Goal: Information Seeking & Learning: Learn about a topic

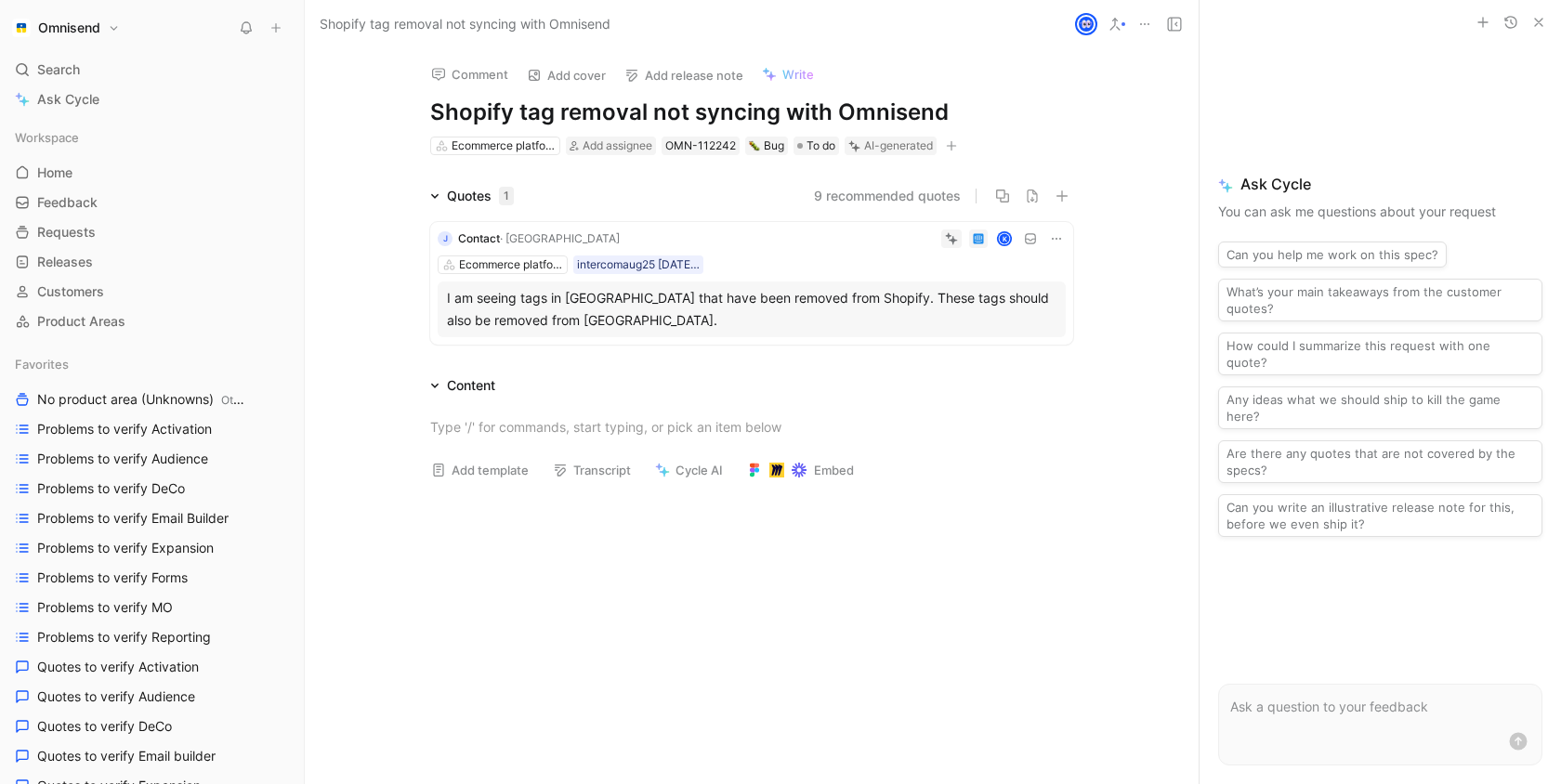
click at [73, 29] on h1 "Omnisend" at bounding box center [69, 27] width 62 height 16
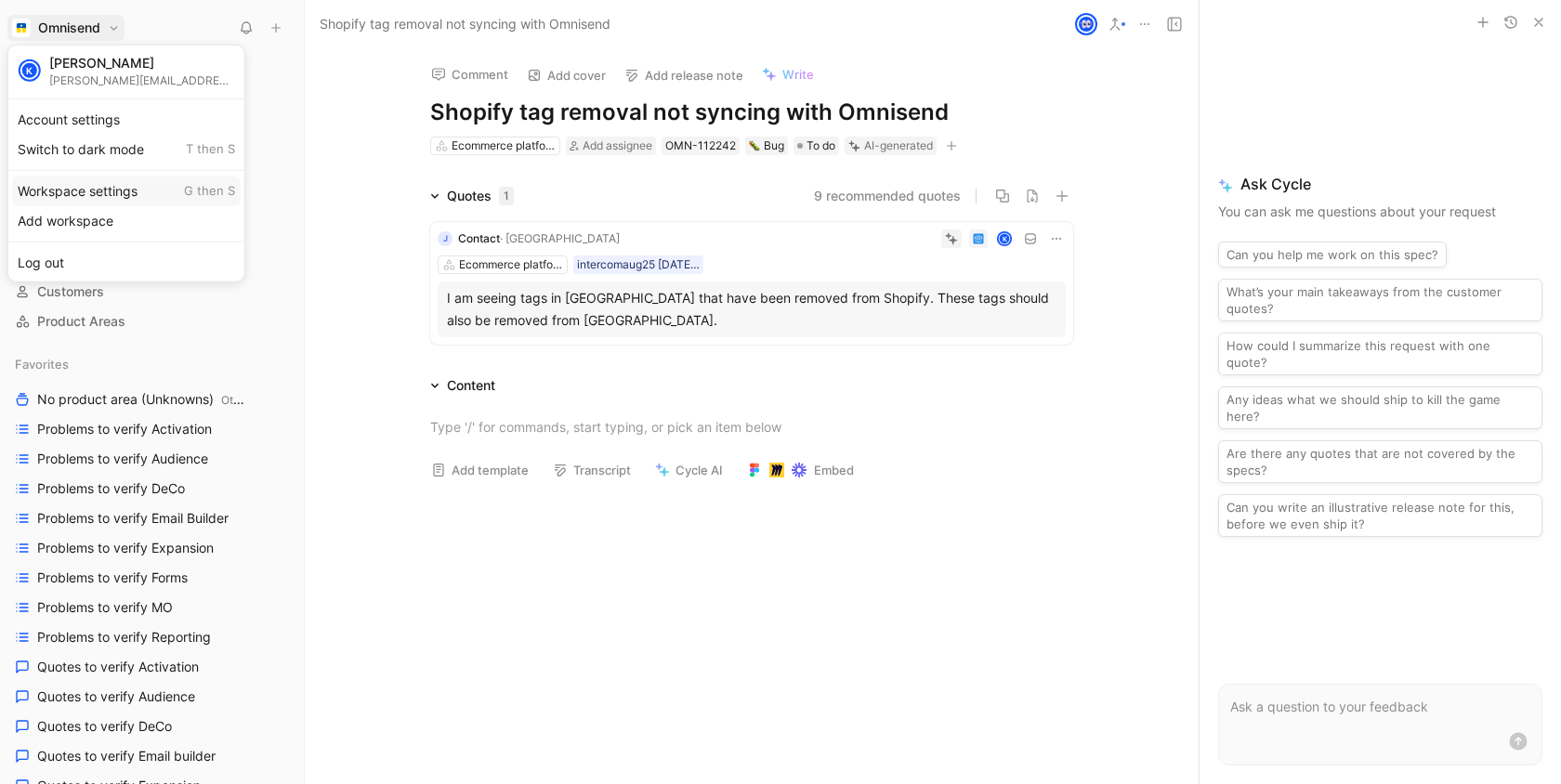
click at [126, 179] on div "Workspace settings G then S" at bounding box center [126, 190] width 229 height 30
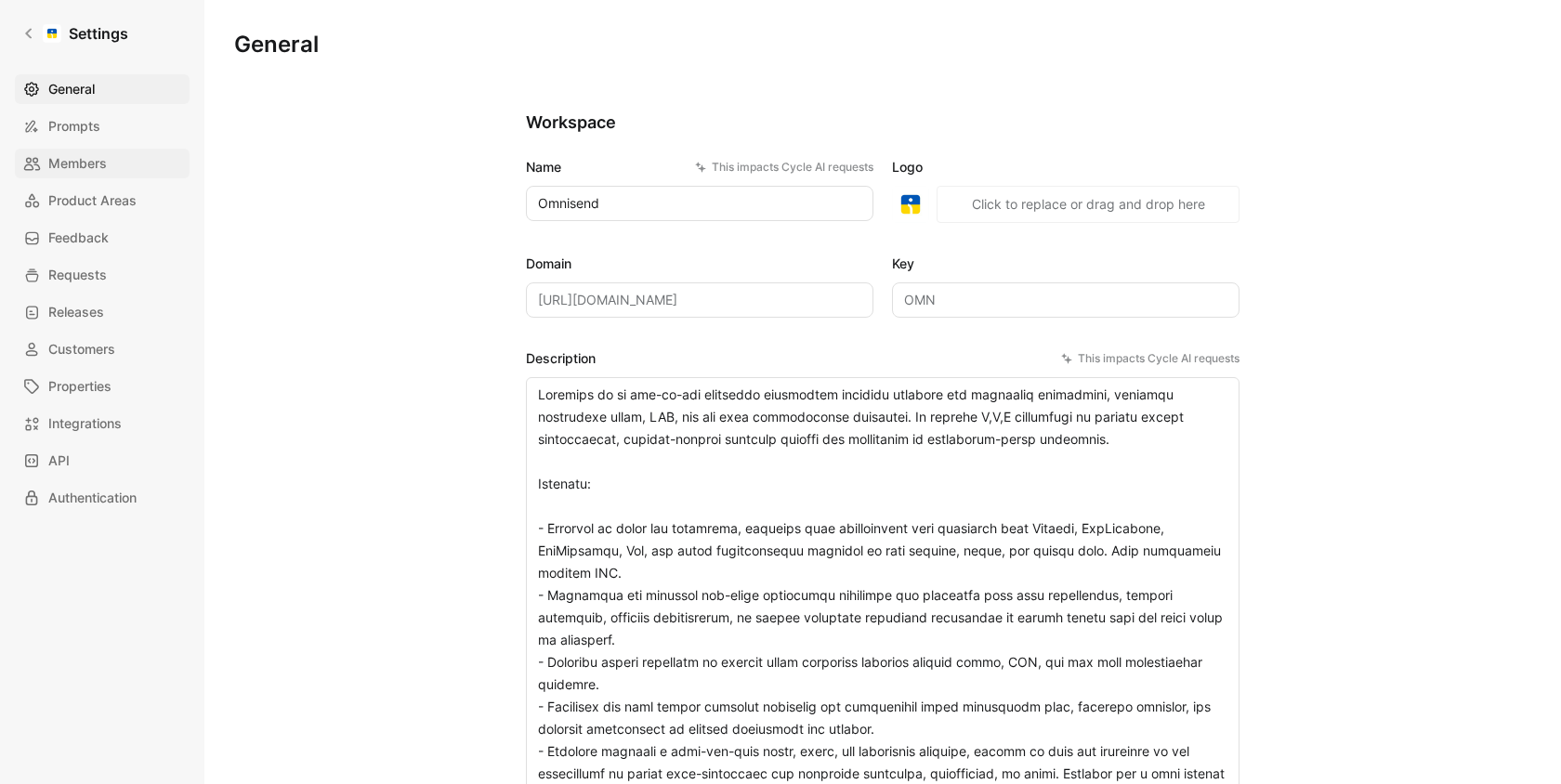
click at [96, 155] on span "Members" at bounding box center [77, 163] width 58 height 22
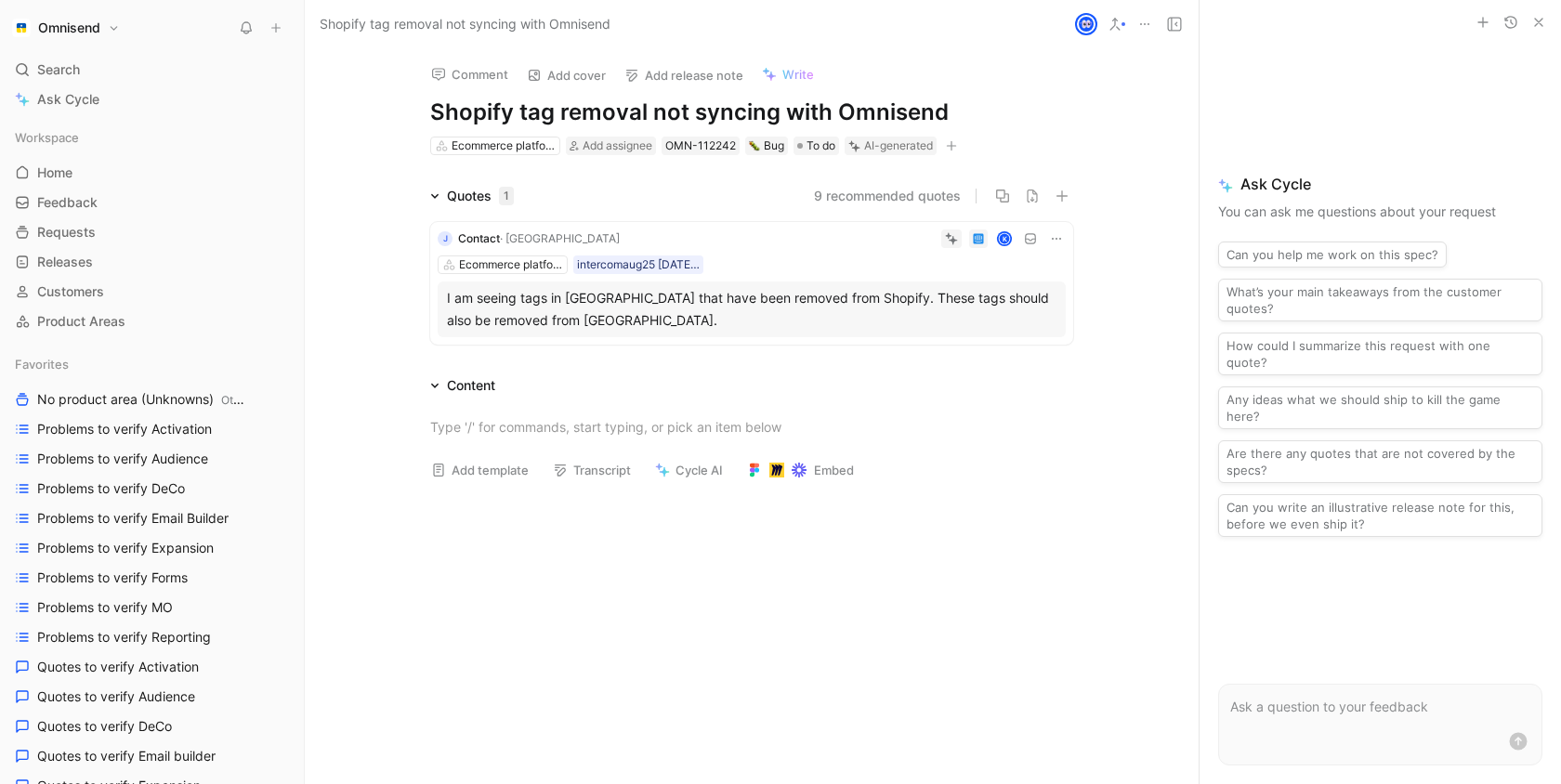
click at [773, 292] on div "I am seeing tags in [GEOGRAPHIC_DATA] that have been removed from Shopify. Thes…" at bounding box center [750, 309] width 609 height 45
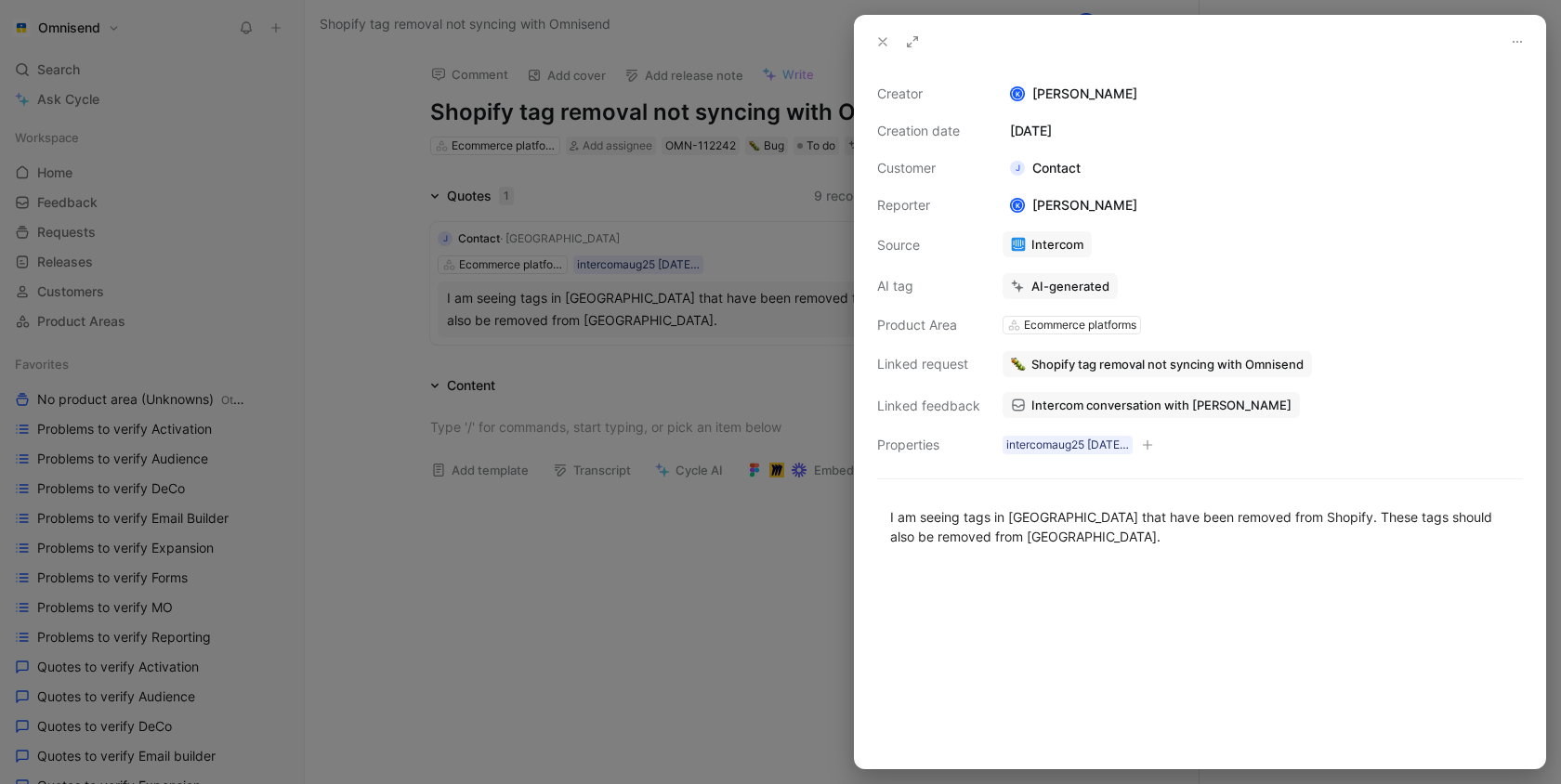
click at [1115, 401] on span "Intercom conversation with [PERSON_NAME]" at bounding box center [1161, 405] width 260 height 16
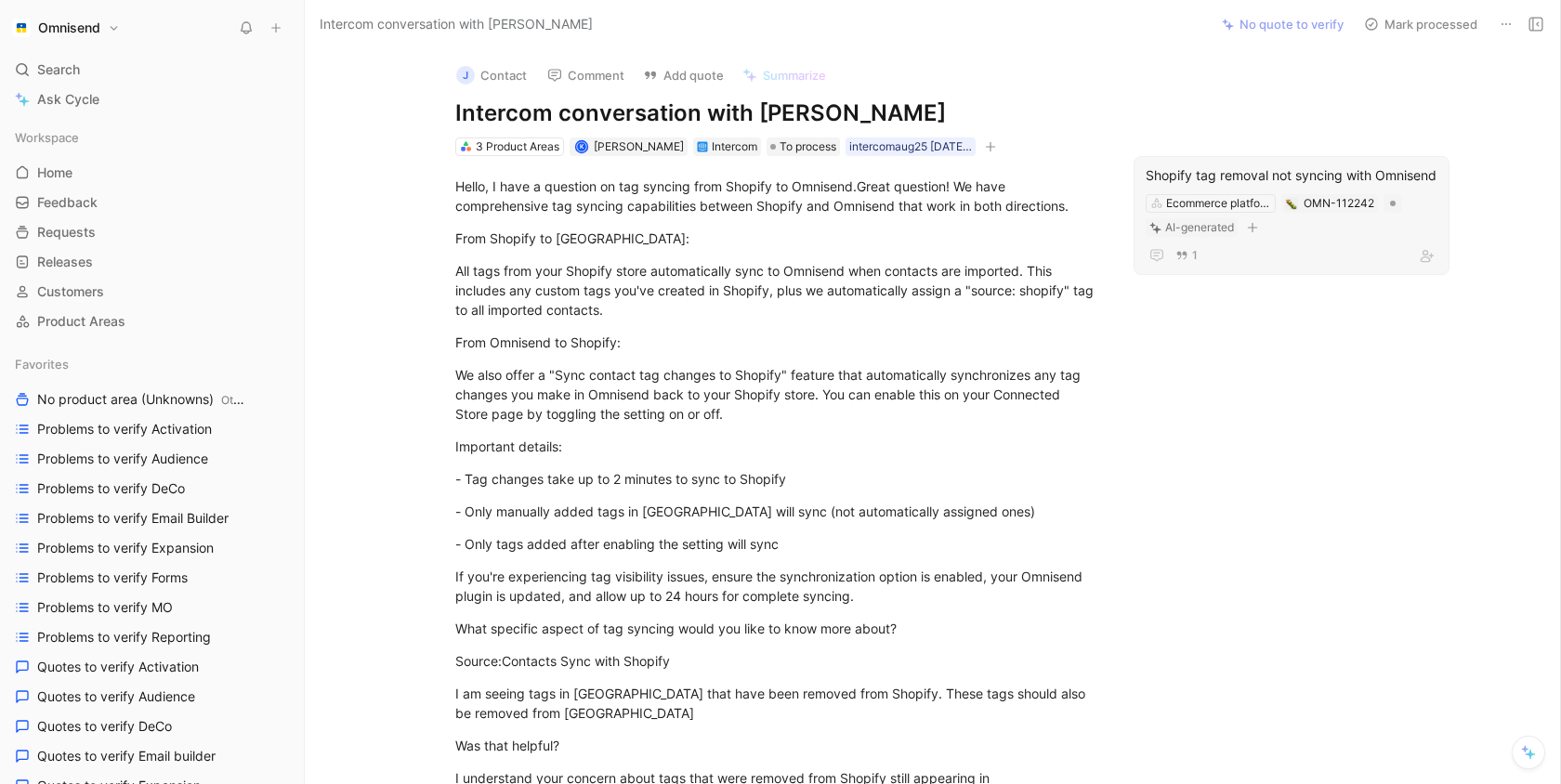
click at [1265, 187] on div "Shopify tag removal not syncing with Omnisend" at bounding box center [1291, 175] width 291 height 22
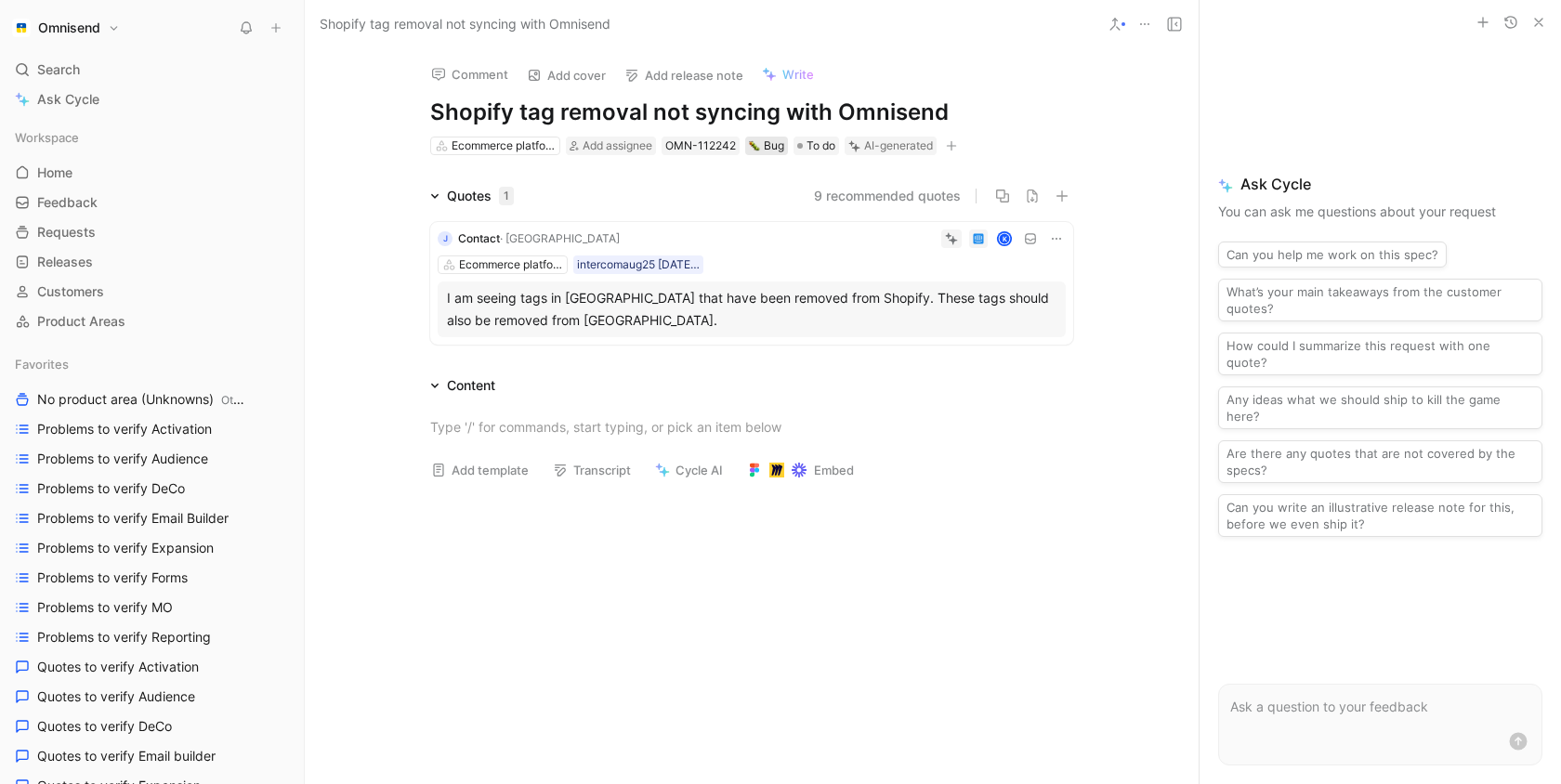
click at [768, 152] on div "Bug" at bounding box center [766, 145] width 35 height 18
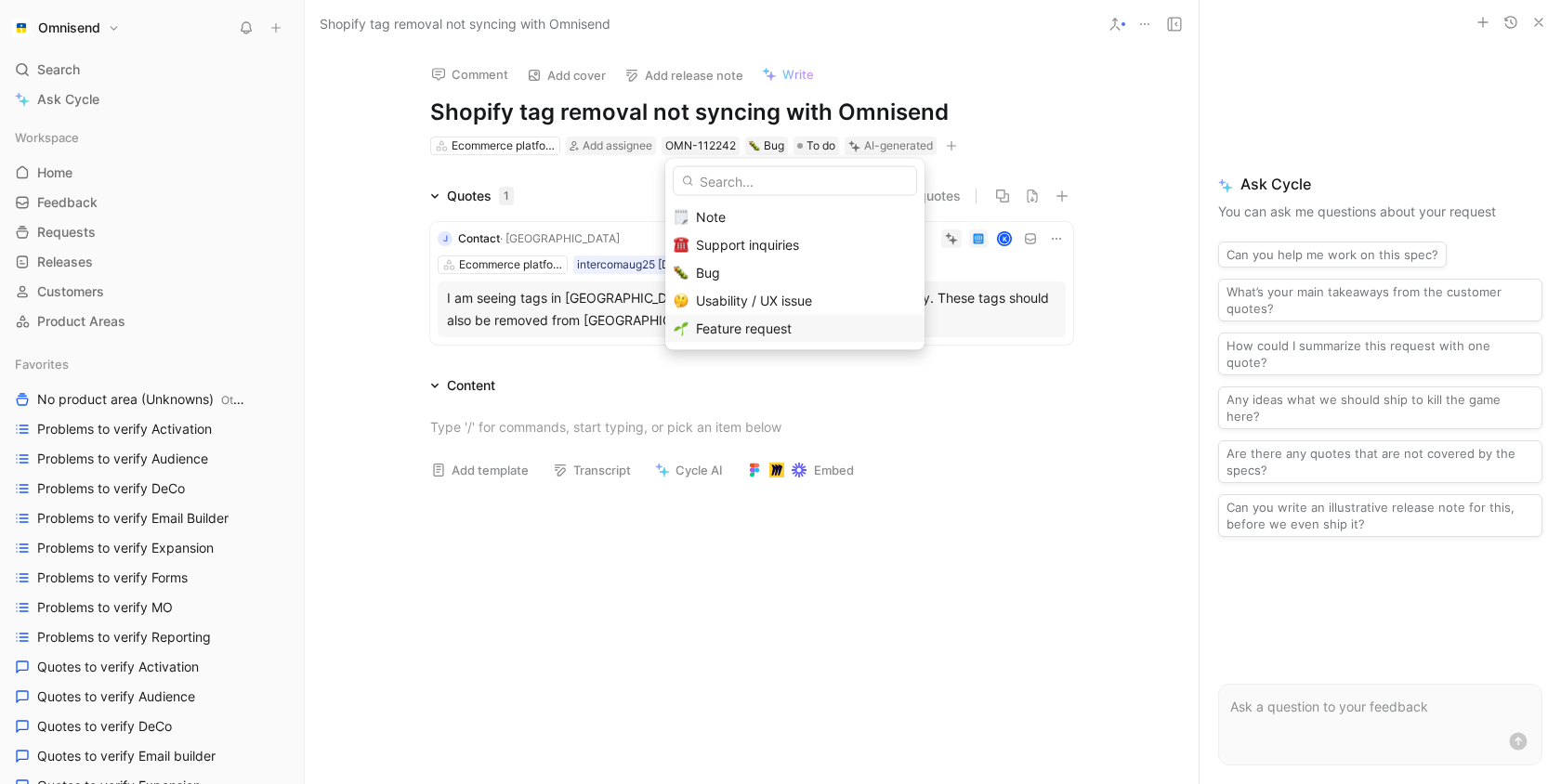
click at [757, 321] on span "Feature request" at bounding box center [744, 328] width 96 height 15
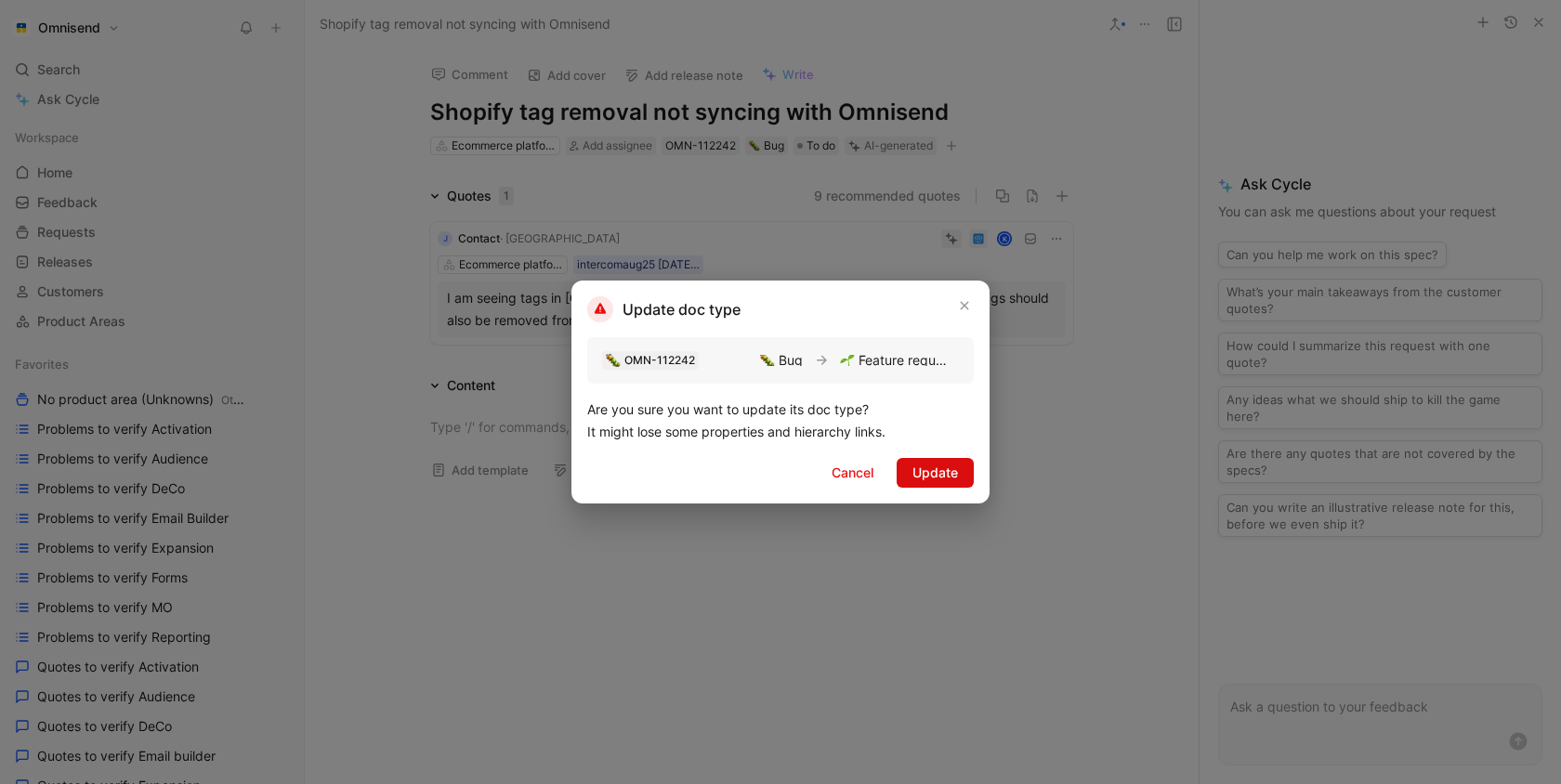
click at [952, 467] on span "Update" at bounding box center [934, 472] width 46 height 22
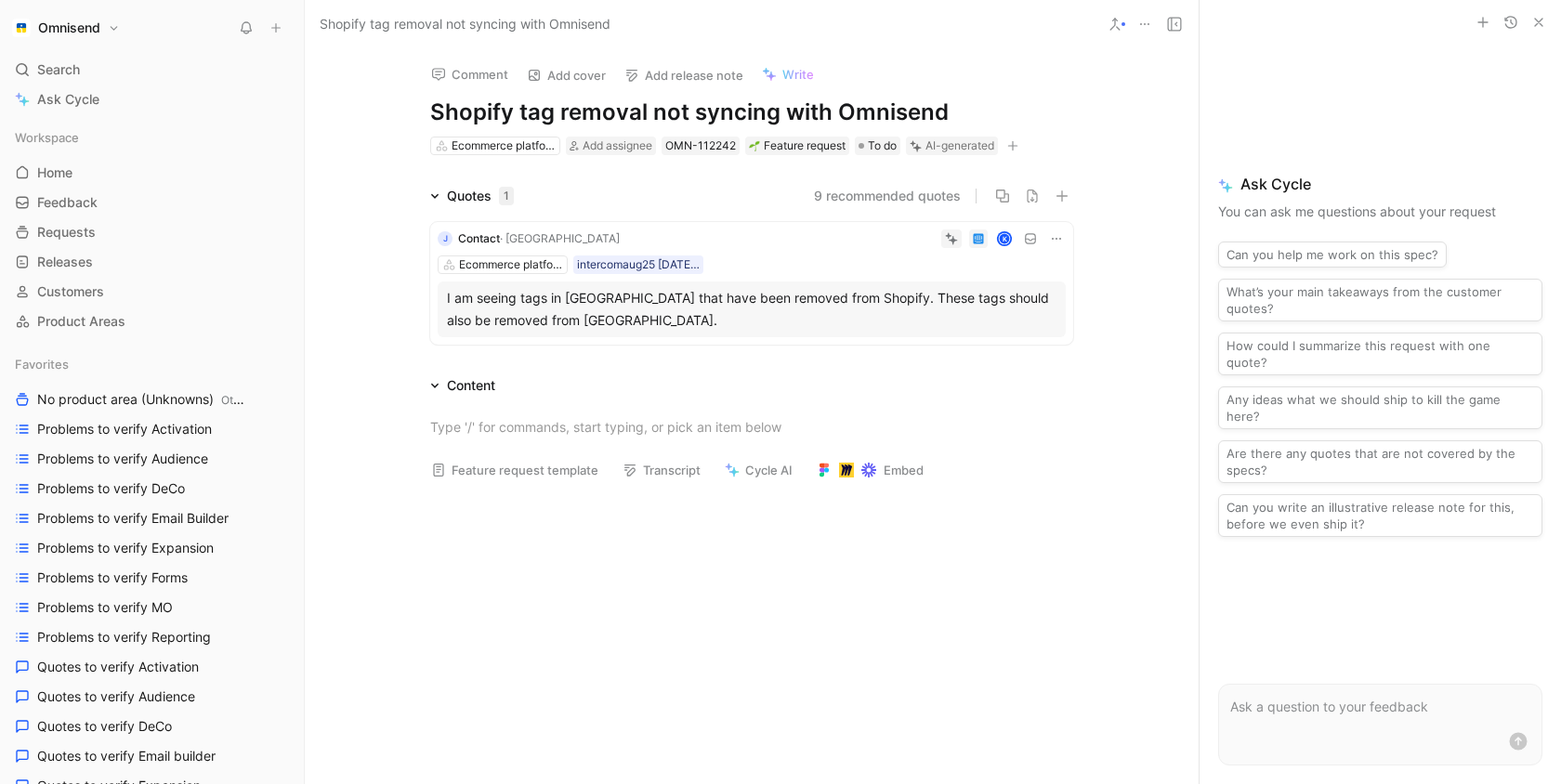
click at [754, 113] on h1 "Shopify tag removal not syncing with Omnisend" at bounding box center [751, 112] width 643 height 30
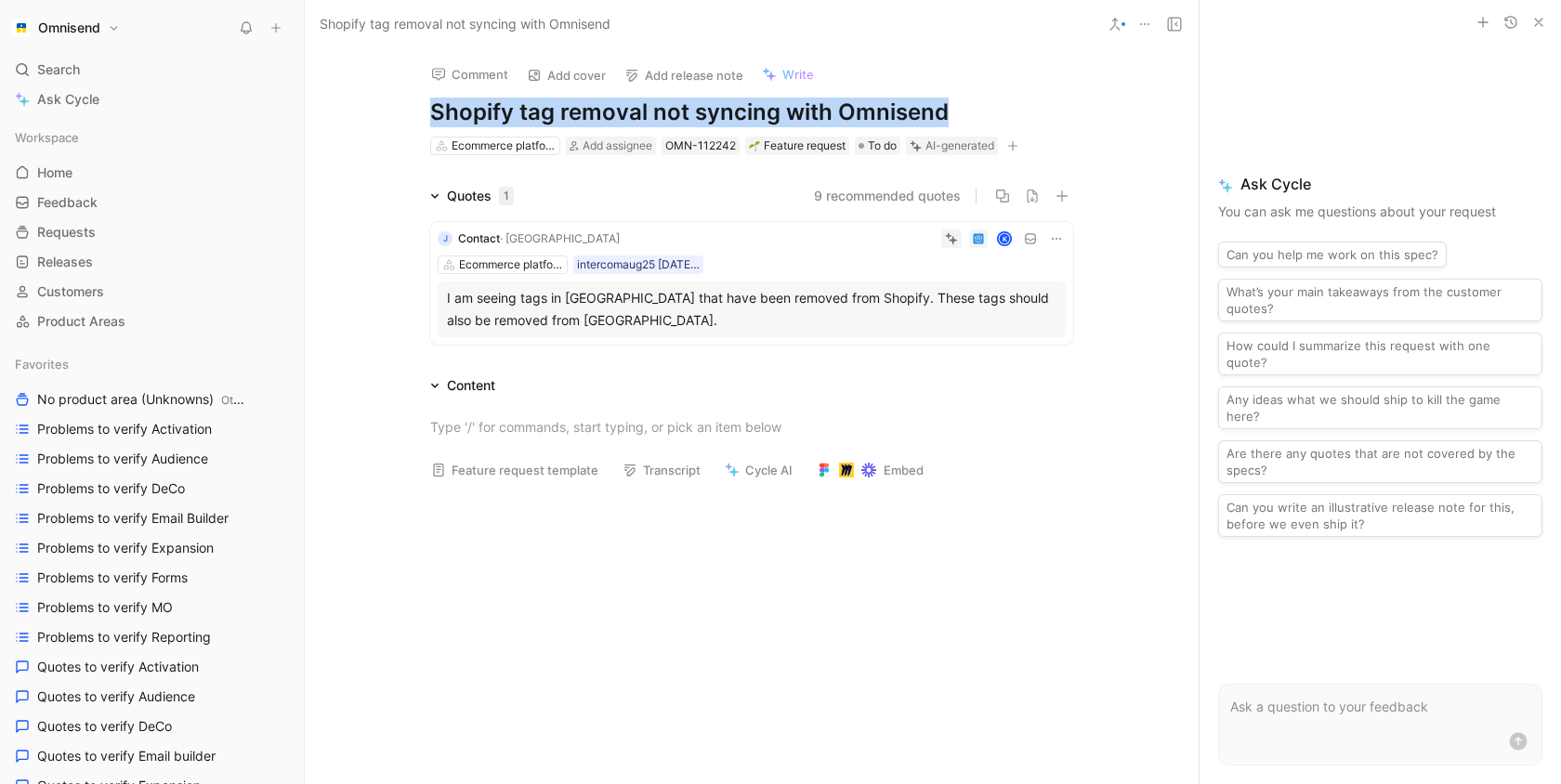
click at [754, 113] on h1 "Shopify tag removal not syncing with Omnisend" at bounding box center [751, 112] width 643 height 30
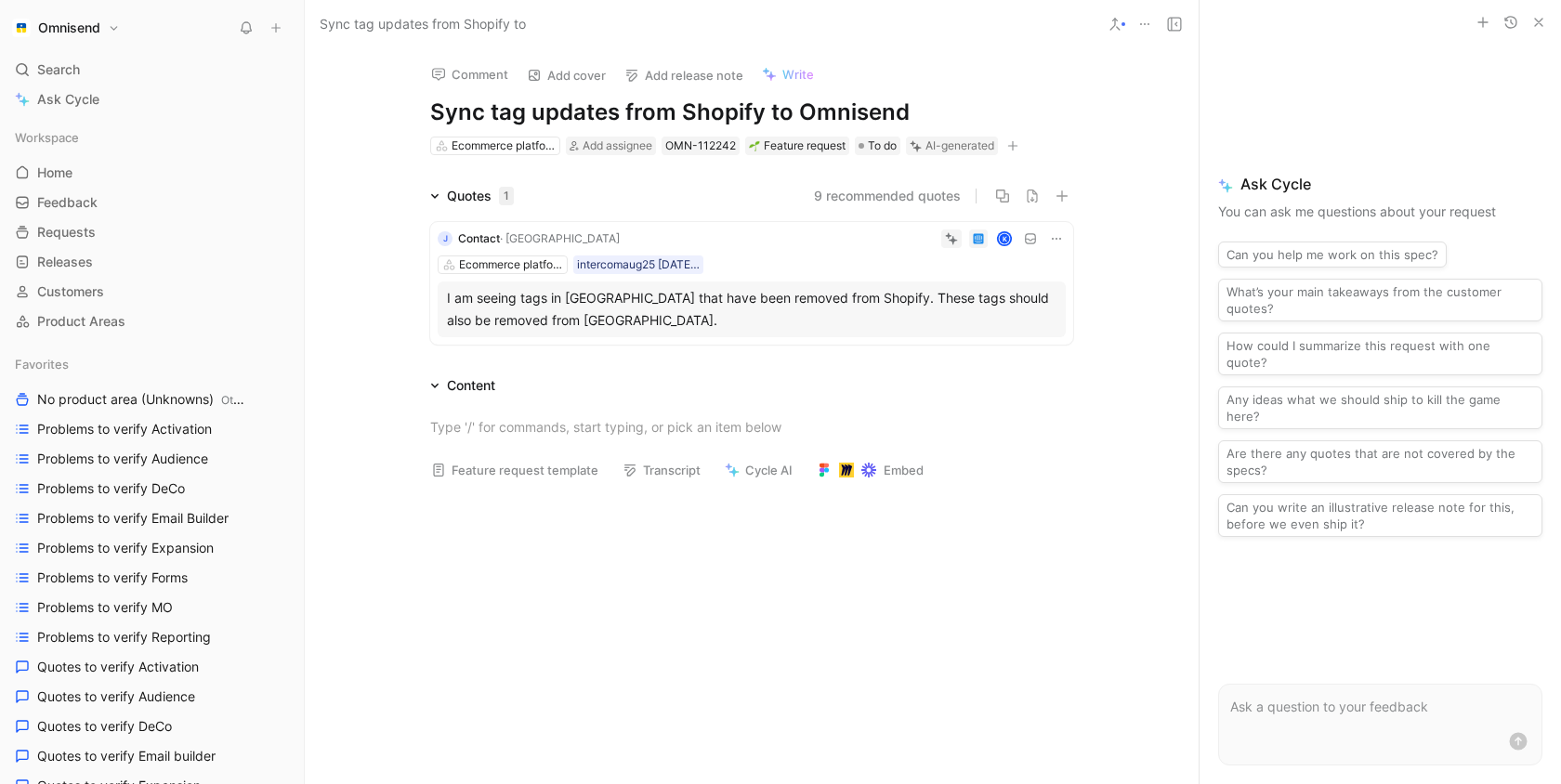
click at [834, 714] on div at bounding box center [751, 612] width 894 height 235
click at [930, 217] on button "Verify" at bounding box center [915, 207] width 64 height 26
click at [798, 603] on div at bounding box center [751, 612] width 894 height 235
click at [921, 118] on button "Verify" at bounding box center [919, 115] width 64 height 26
click at [595, 690] on div at bounding box center [751, 612] width 894 height 235
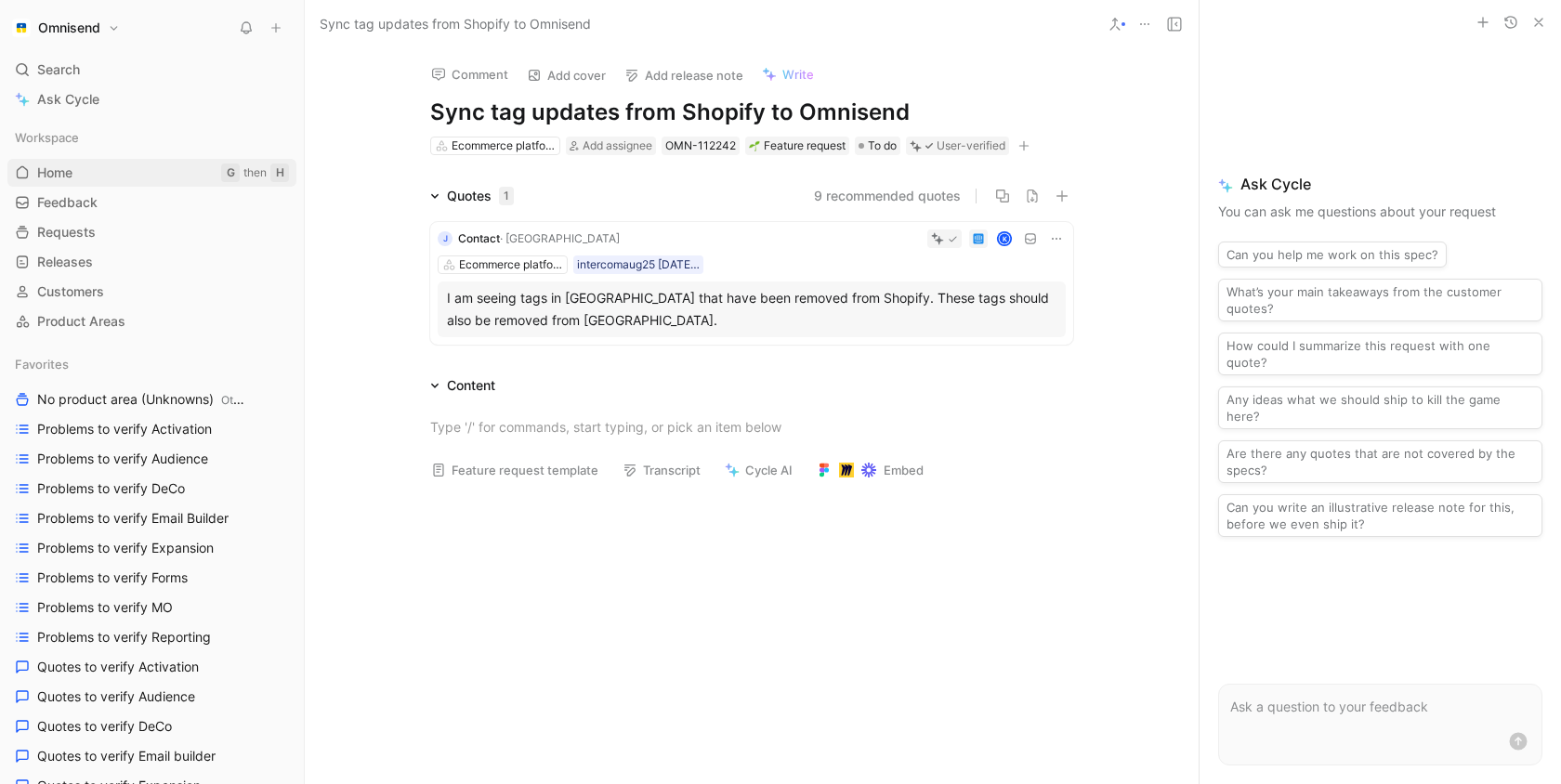
click at [93, 173] on link "Home G then H" at bounding box center [152, 172] width 289 height 28
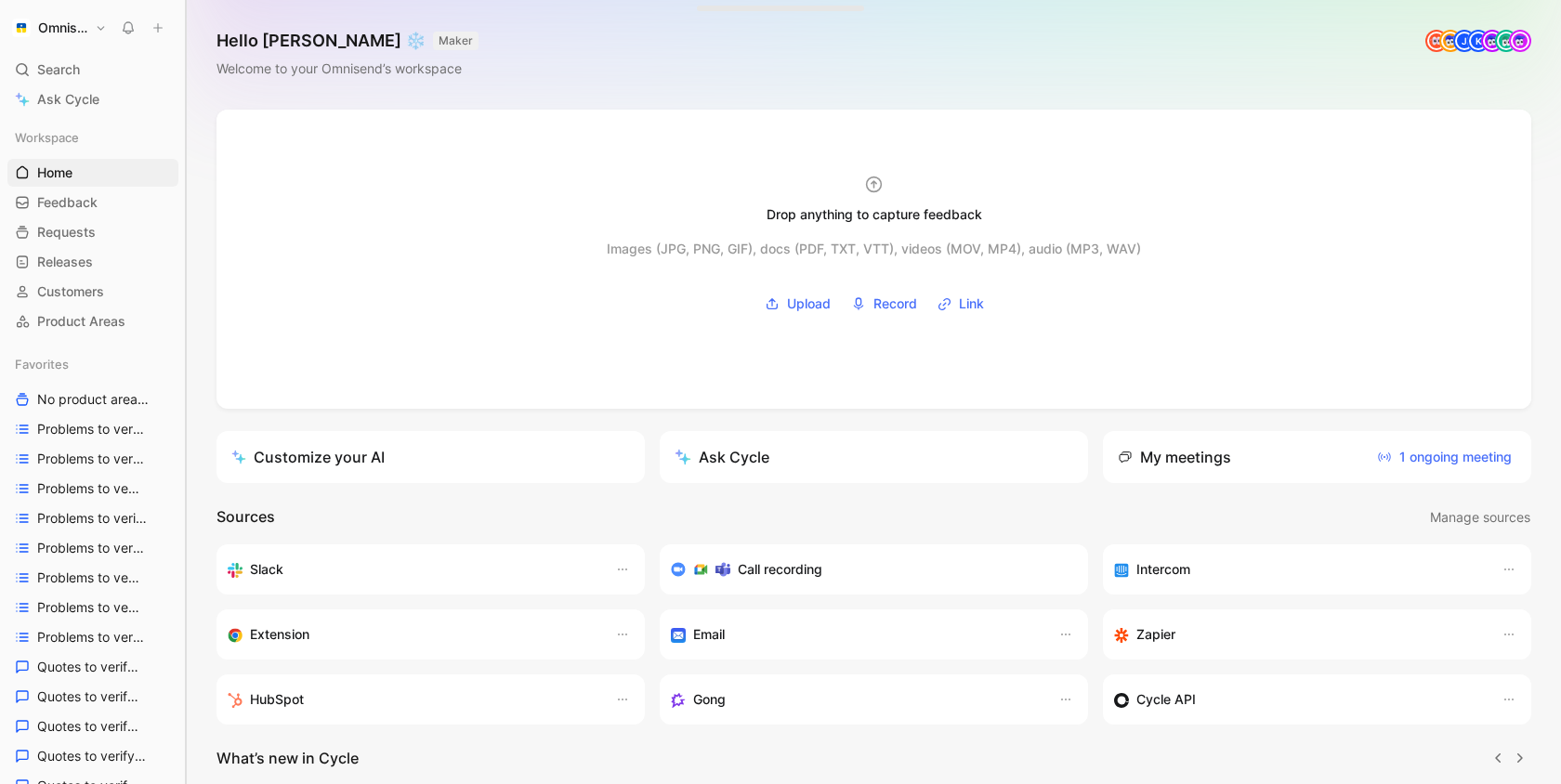
drag, startPoint x: 305, startPoint y: 398, endPoint x: 187, endPoint y: 398, distance: 118.0
click at [187, 398] on div at bounding box center [186, 392] width 8 height 784
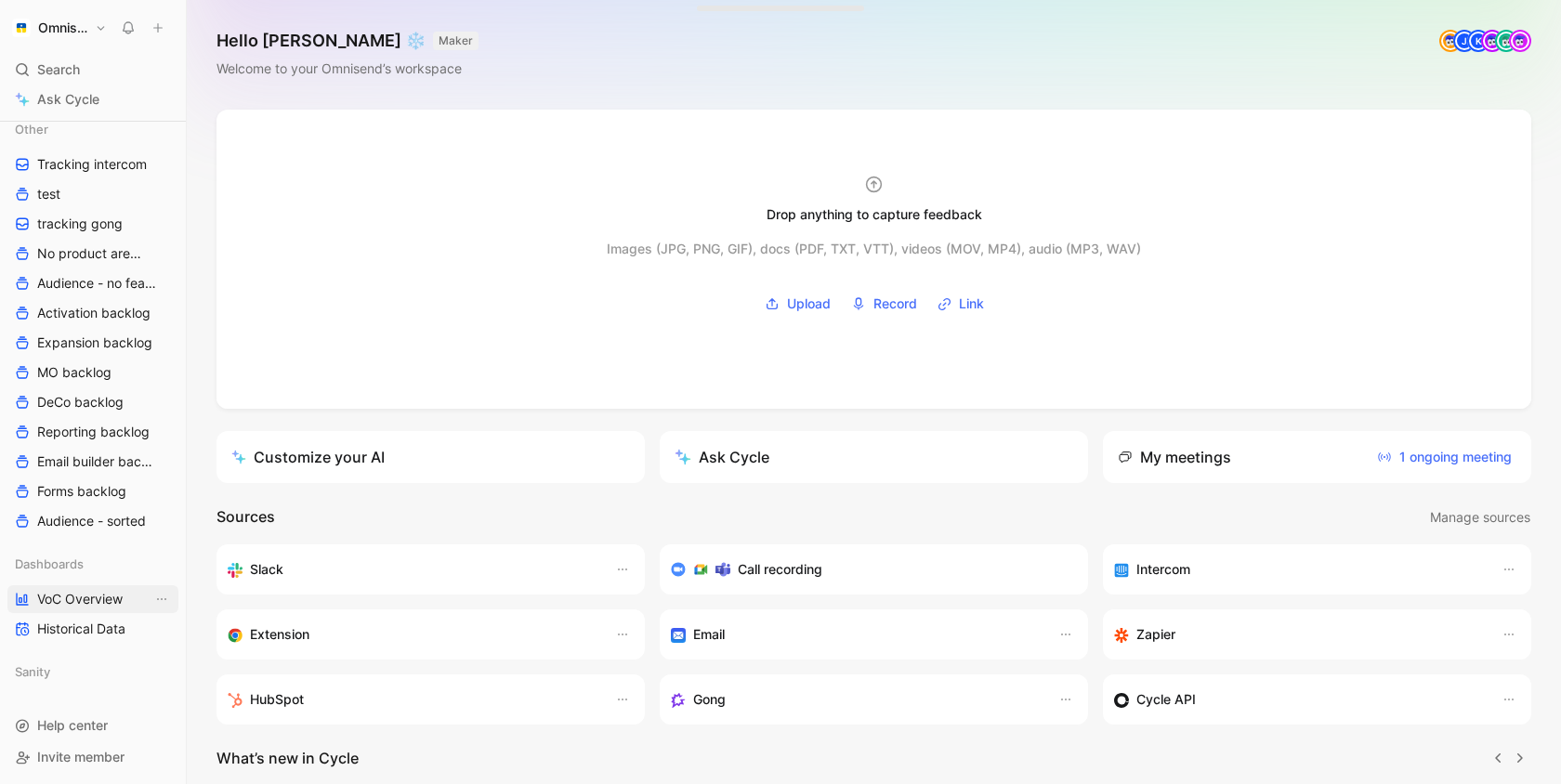
click at [92, 594] on span "VoC Overview" at bounding box center [79, 598] width 85 height 18
